Goal: Task Accomplishment & Management: Manage account settings

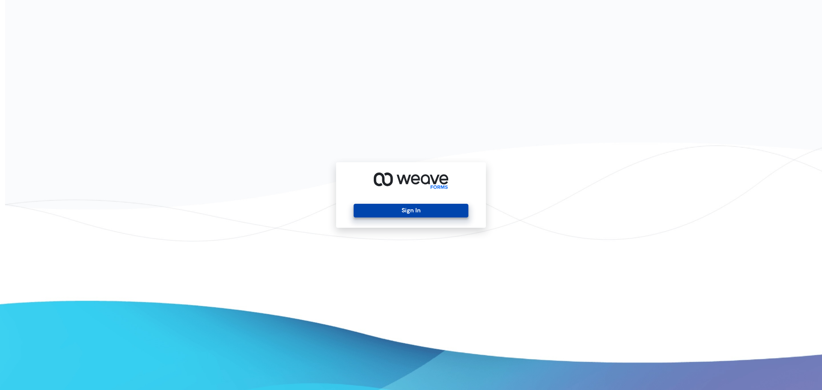
click at [443, 214] on button "Sign In" at bounding box center [411, 211] width 114 height 14
